Goal: Task Accomplishment & Management: Use online tool/utility

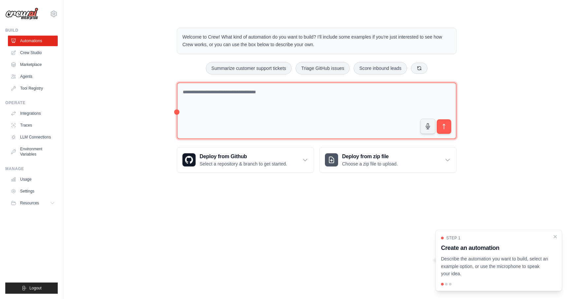
click at [314, 100] on textarea at bounding box center [317, 110] width 280 height 57
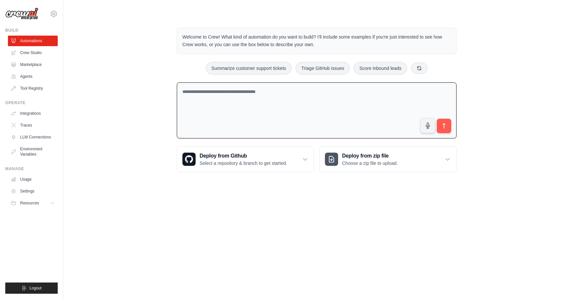
click at [153, 82] on div "Welcome to Crew! What kind of automation do you want to build? I'll include som…" at bounding box center [316, 100] width 485 height 166
click at [390, 66] on button "Score inbound leads" at bounding box center [379, 68] width 53 height 13
type textarea "**********"
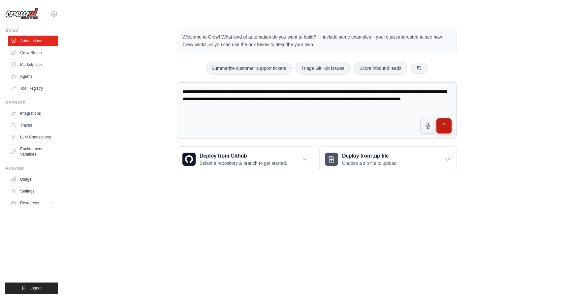
click at [444, 127] on icon "submit" at bounding box center [444, 126] width 7 height 7
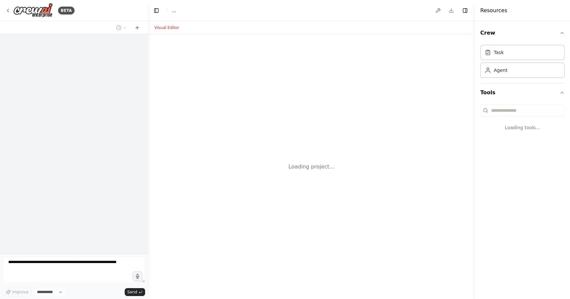
select select "****"
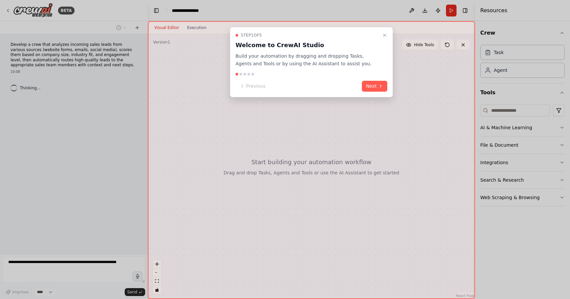
drag, startPoint x: 384, startPoint y: 35, endPoint x: 363, endPoint y: 39, distance: 20.7
click at [363, 39] on div "Step 1 of 5 Welcome to CrewAI Studio Build your automation by dragging and drop…" at bounding box center [311, 62] width 163 height 70
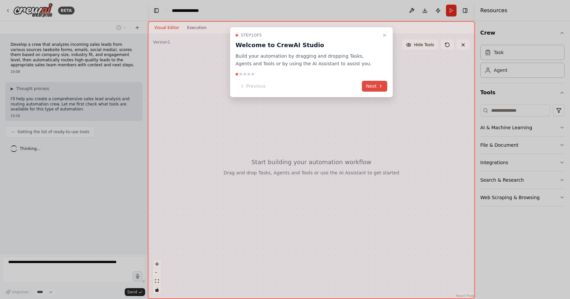
click at [382, 89] on button "Next" at bounding box center [374, 86] width 25 height 11
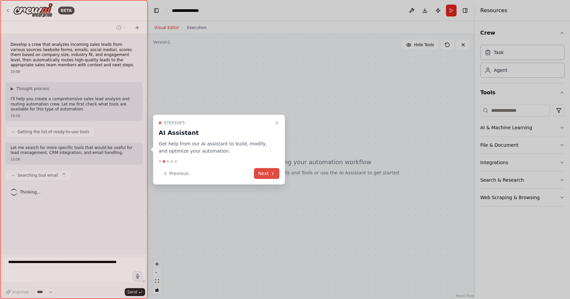
click at [268, 173] on button "Next" at bounding box center [266, 173] width 25 height 11
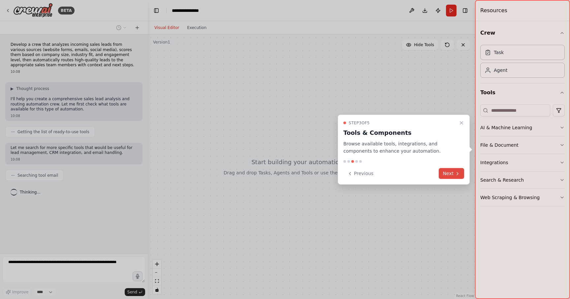
click at [447, 178] on button "Next" at bounding box center [451, 173] width 25 height 11
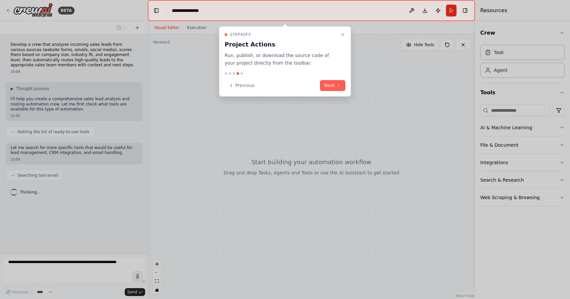
click at [347, 34] on div "Step 4 of 5 Project Actions Run, publish, or download the source code of your p…" at bounding box center [285, 61] width 132 height 70
click at [343, 34] on icon "Close walkthrough" at bounding box center [342, 34] width 5 height 5
drag, startPoint x: 332, startPoint y: 41, endPoint x: 338, endPoint y: 39, distance: 6.1
click at [332, 41] on h3 "Project Actions" at bounding box center [281, 44] width 113 height 9
click at [340, 33] on icon "Close walkthrough" at bounding box center [342, 34] width 5 height 5
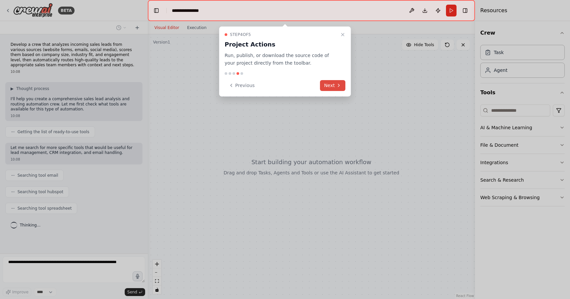
click at [327, 87] on button "Next" at bounding box center [332, 85] width 25 height 11
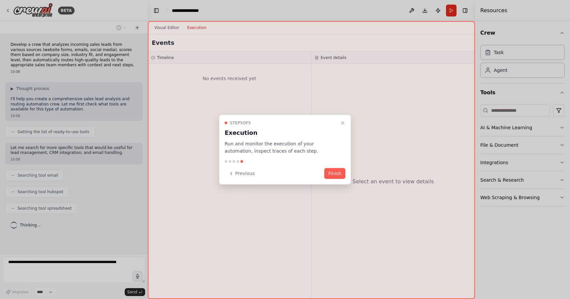
click at [324, 163] on div "Step 5 of 5 Execution Run and monitor the execution of your automation, inspect…" at bounding box center [285, 149] width 132 height 70
click at [328, 171] on button "Finish" at bounding box center [334, 173] width 21 height 11
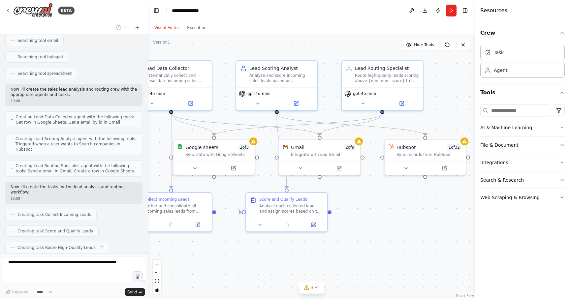
scroll to position [151, 0]
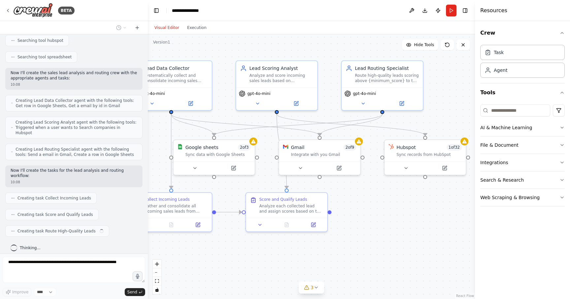
drag, startPoint x: 240, startPoint y: 262, endPoint x: 182, endPoint y: 256, distance: 58.4
click at [182, 256] on div ".deletable-edge-delete-btn { width: 20px; height: 20px; border: 0px solid #ffff…" at bounding box center [311, 166] width 327 height 265
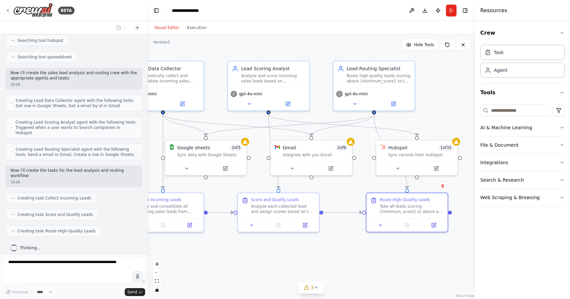
drag, startPoint x: 392, startPoint y: 231, endPoint x: 403, endPoint y: 233, distance: 11.1
click at [403, 233] on div ".deletable-edge-delete-btn { width: 20px; height: 20px; border: 0px solid #ffff…" at bounding box center [311, 166] width 327 height 265
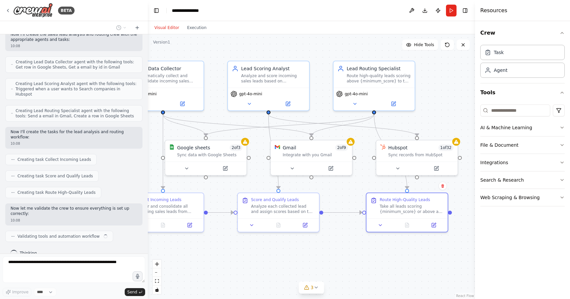
scroll to position [195, 0]
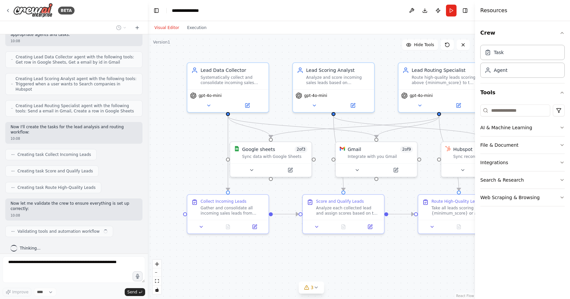
drag, startPoint x: 336, startPoint y: 260, endPoint x: 401, endPoint y: 261, distance: 65.0
click at [401, 261] on div ".deletable-edge-delete-btn { width: 20px; height: 20px; border: 0px solid #ffff…" at bounding box center [311, 166] width 327 height 265
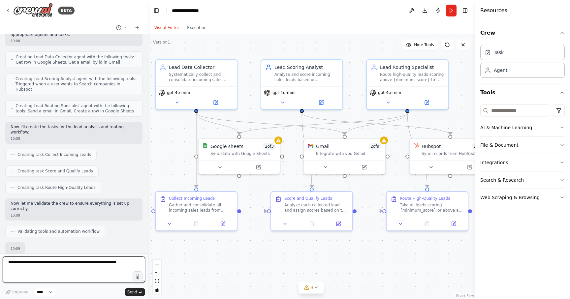
drag, startPoint x: 302, startPoint y: 268, endPoint x: 275, endPoint y: 265, distance: 26.9
click at [275, 265] on div ".deletable-edge-delete-btn { width: 20px; height: 20px; border: 0px solid #ffff…" at bounding box center [311, 166] width 327 height 265
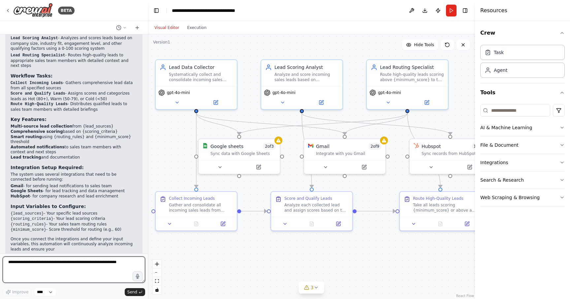
scroll to position [502, 0]
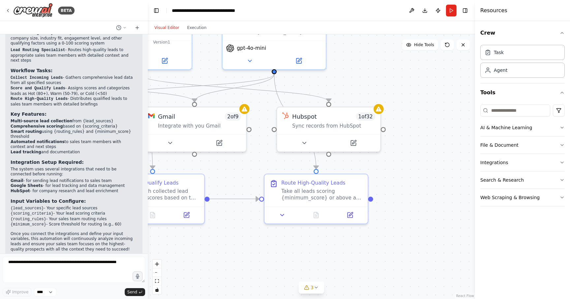
drag, startPoint x: 318, startPoint y: 265, endPoint x: 155, endPoint y: 259, distance: 163.0
click at [140, 261] on div "BETA Develop a crew that analyzes incoming sales leads from various sources (we…" at bounding box center [285, 149] width 570 height 299
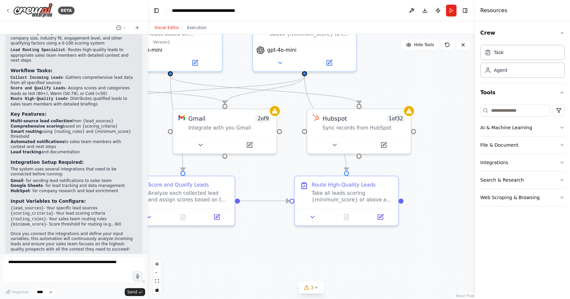
drag, startPoint x: 275, startPoint y: 250, endPoint x: 358, endPoint y: 250, distance: 83.4
click at [358, 250] on div ".deletable-edge-delete-btn { width: 20px; height: 20px; border: 0px solid #ffff…" at bounding box center [311, 166] width 327 height 265
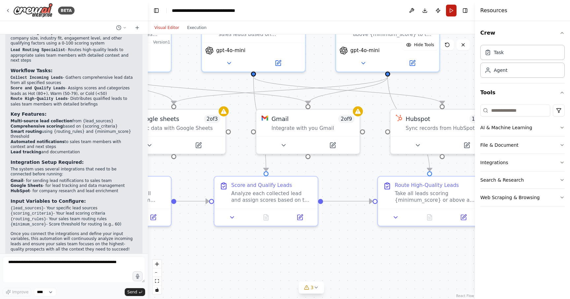
click at [447, 14] on button "Run" at bounding box center [451, 11] width 11 height 12
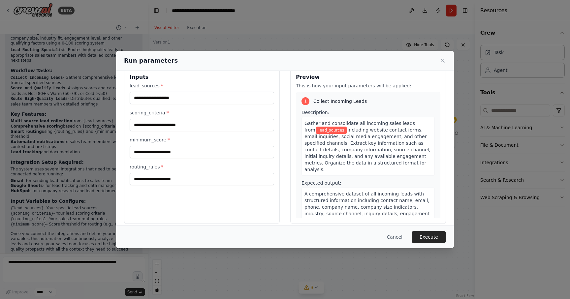
scroll to position [0, 0]
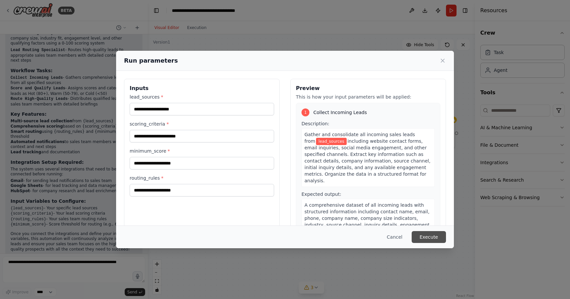
click at [430, 232] on button "Execute" at bounding box center [428, 237] width 34 height 12
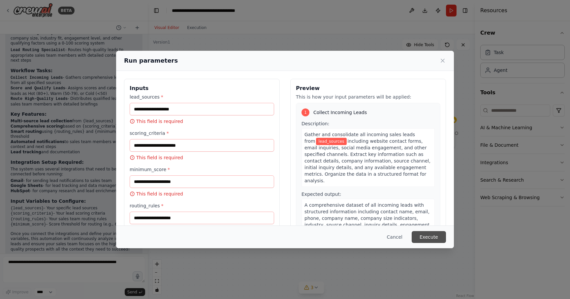
click at [430, 234] on button "Execute" at bounding box center [428, 237] width 34 height 12
click at [403, 237] on button "Cancel" at bounding box center [394, 237] width 26 height 12
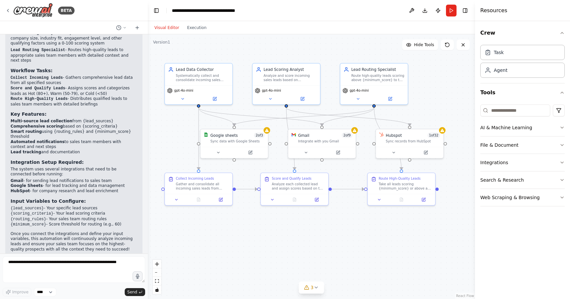
drag, startPoint x: 397, startPoint y: 231, endPoint x: 387, endPoint y: 241, distance: 14.7
click at [387, 241] on div ".deletable-edge-delete-btn { width: 20px; height: 20px; border: 0px solid #ffff…" at bounding box center [311, 166] width 327 height 265
click at [31, 14] on img at bounding box center [33, 10] width 40 height 15
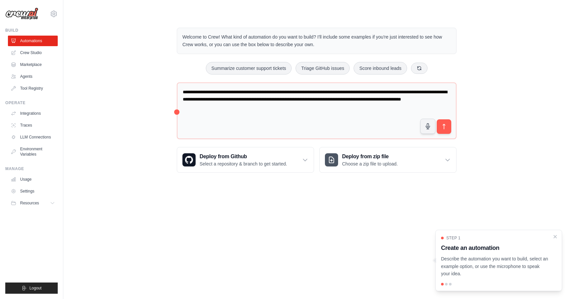
click at [127, 111] on div "**********" at bounding box center [316, 100] width 485 height 166
click at [42, 54] on link "Crew Studio" at bounding box center [34, 52] width 50 height 11
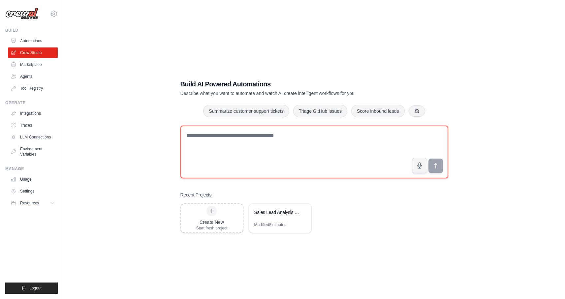
click at [330, 162] on textarea at bounding box center [314, 152] width 268 height 53
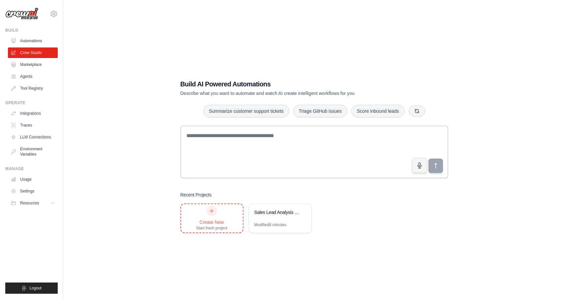
click at [228, 212] on div "Create New Start fresh project" at bounding box center [212, 218] width 62 height 28
click at [25, 76] on link "Agents" at bounding box center [34, 76] width 50 height 11
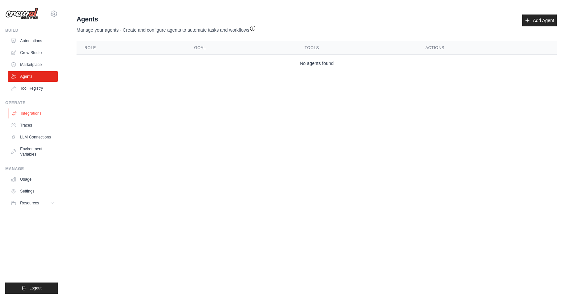
click at [35, 114] on link "Integrations" at bounding box center [34, 113] width 50 height 11
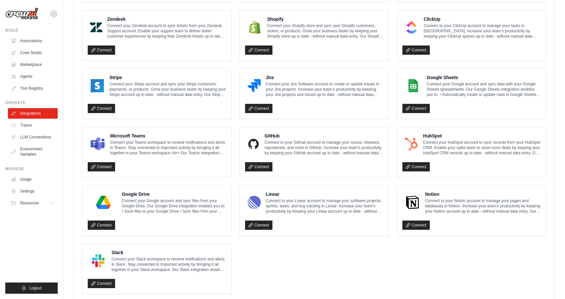
scroll to position [320, 0]
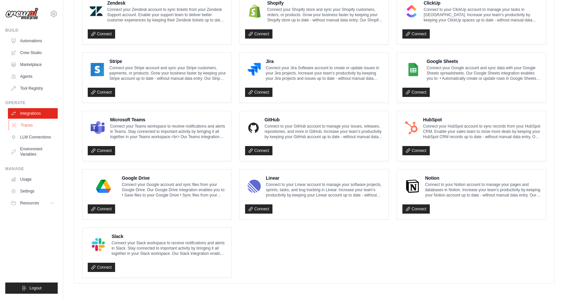
click at [28, 124] on link "Traces" at bounding box center [34, 125] width 50 height 11
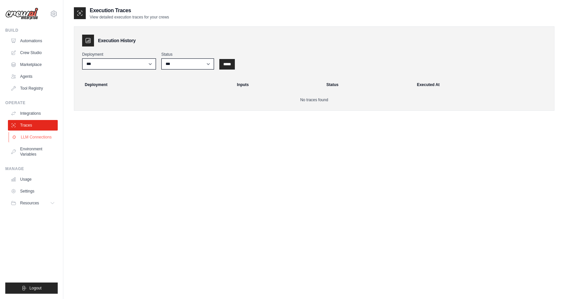
click at [45, 140] on link "LLM Connections" at bounding box center [34, 137] width 50 height 11
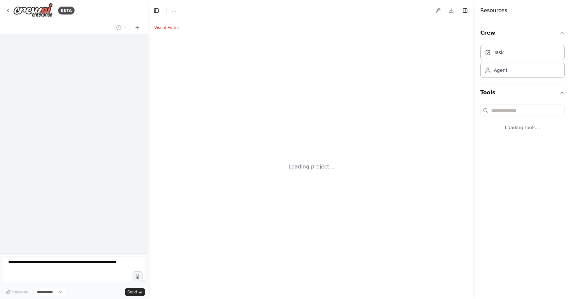
select select "****"
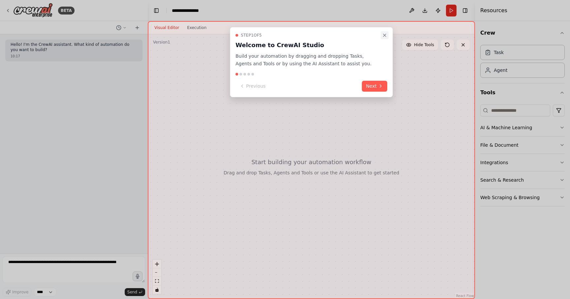
click at [386, 34] on icon "Close walkthrough" at bounding box center [384, 35] width 5 height 5
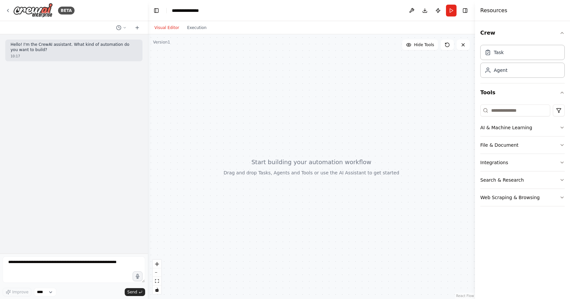
click at [79, 91] on div "Hello! I'm the CrewAI assistant. What kind of automation do you want to build? …" at bounding box center [74, 143] width 148 height 219
click at [133, 27] on button at bounding box center [137, 28] width 11 height 8
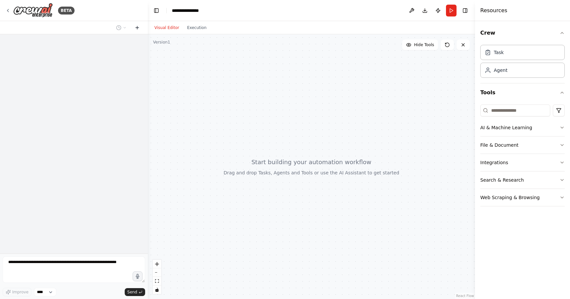
click at [137, 28] on icon at bounding box center [137, 28] width 3 height 0
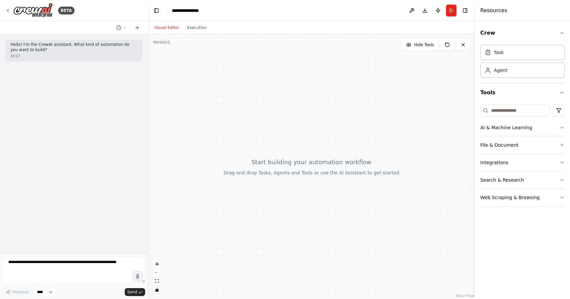
click at [119, 99] on div "Hello! I'm the CrewAI assistant. What kind of automation do you want to build? …" at bounding box center [74, 143] width 148 height 219
click at [253, 140] on div at bounding box center [311, 166] width 327 height 265
click at [6, 14] on div "BETA" at bounding box center [39, 10] width 69 height 15
